Goal: Transaction & Acquisition: Purchase product/service

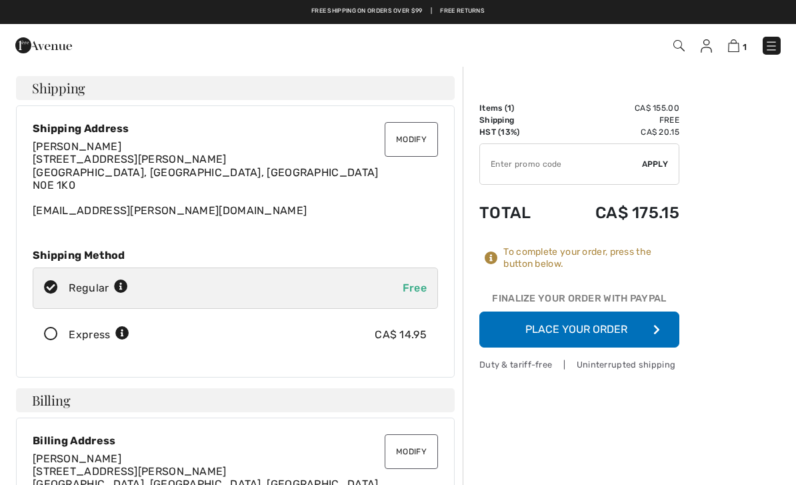
click at [660, 330] on button "Place Your Order" at bounding box center [579, 329] width 200 height 36
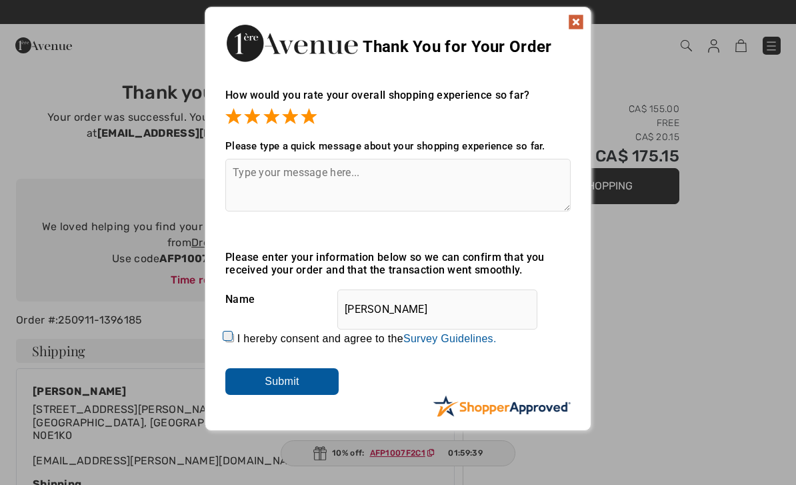
click at [315, 391] on input "Submit" at bounding box center [281, 381] width 113 height 27
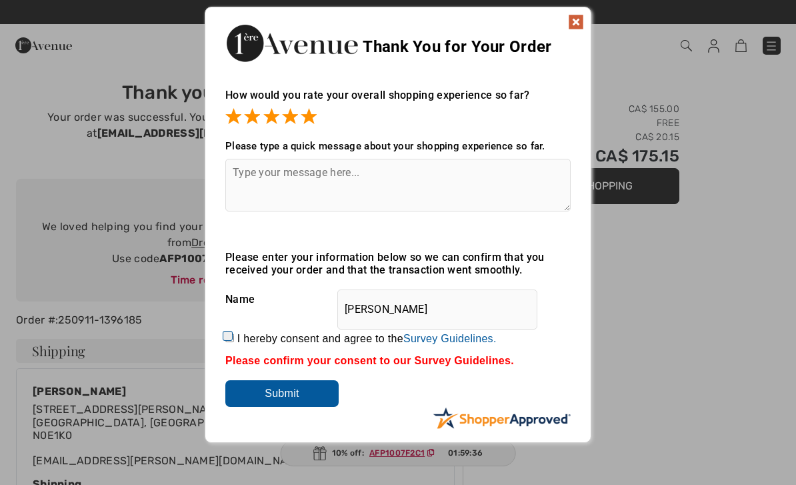
click at [234, 339] on input "I hereby consent and agree to the By submitting a review, you grant permission …" at bounding box center [229, 337] width 9 height 9
checkbox input "true"
click at [312, 404] on input "Submit" at bounding box center [281, 393] width 113 height 27
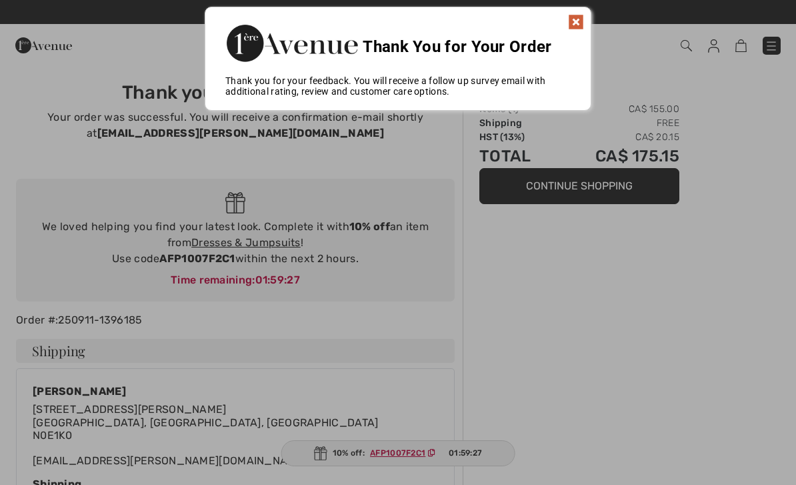
click at [577, 29] on img at bounding box center [576, 22] width 16 height 16
